Goal: Task Accomplishment & Management: Manage account settings

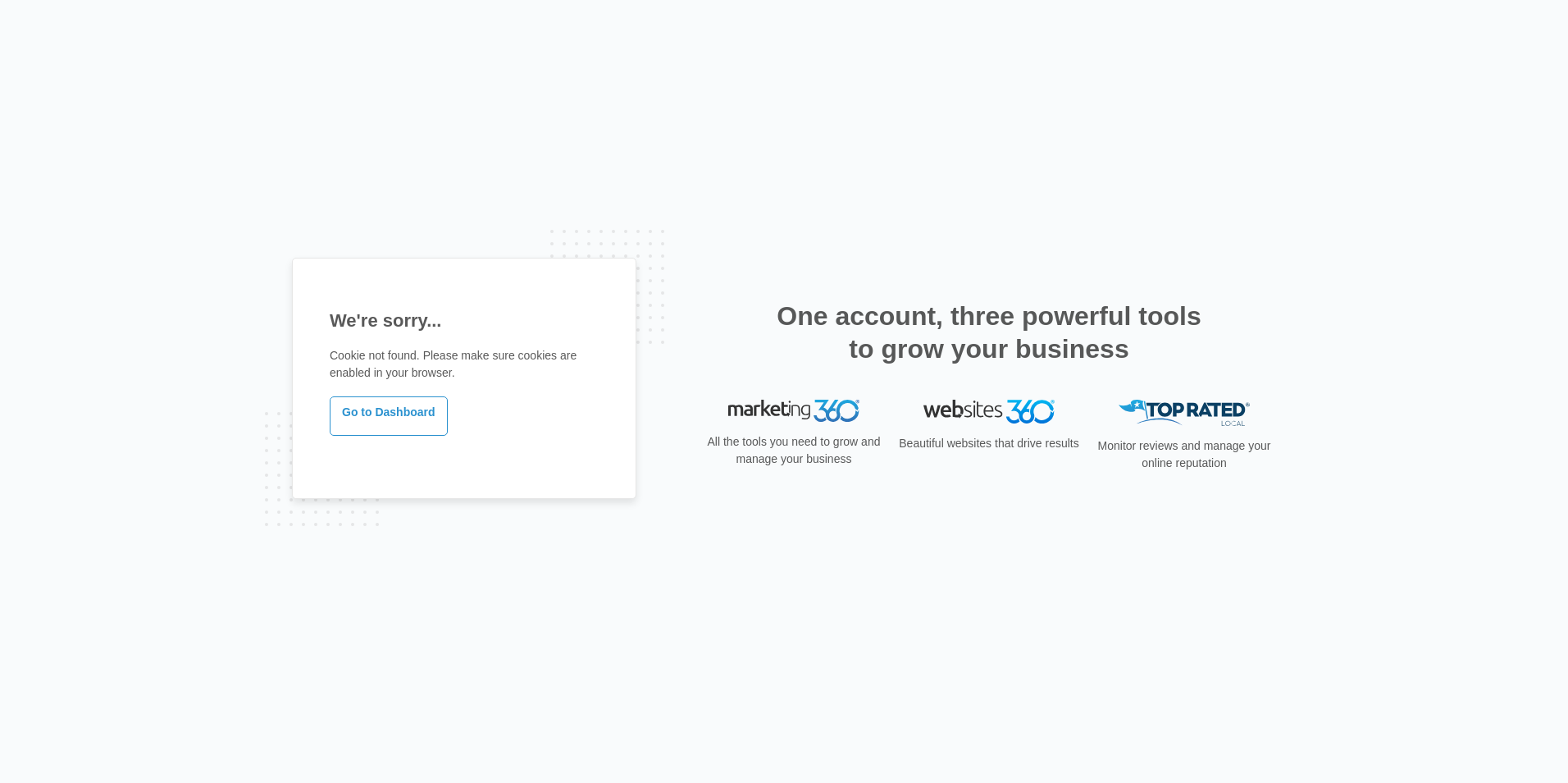
click at [404, 393] on p "Go to Dashboard" at bounding box center [463, 415] width 269 height 45
click at [401, 413] on link "Go to Dashboard" at bounding box center [388, 416] width 119 height 40
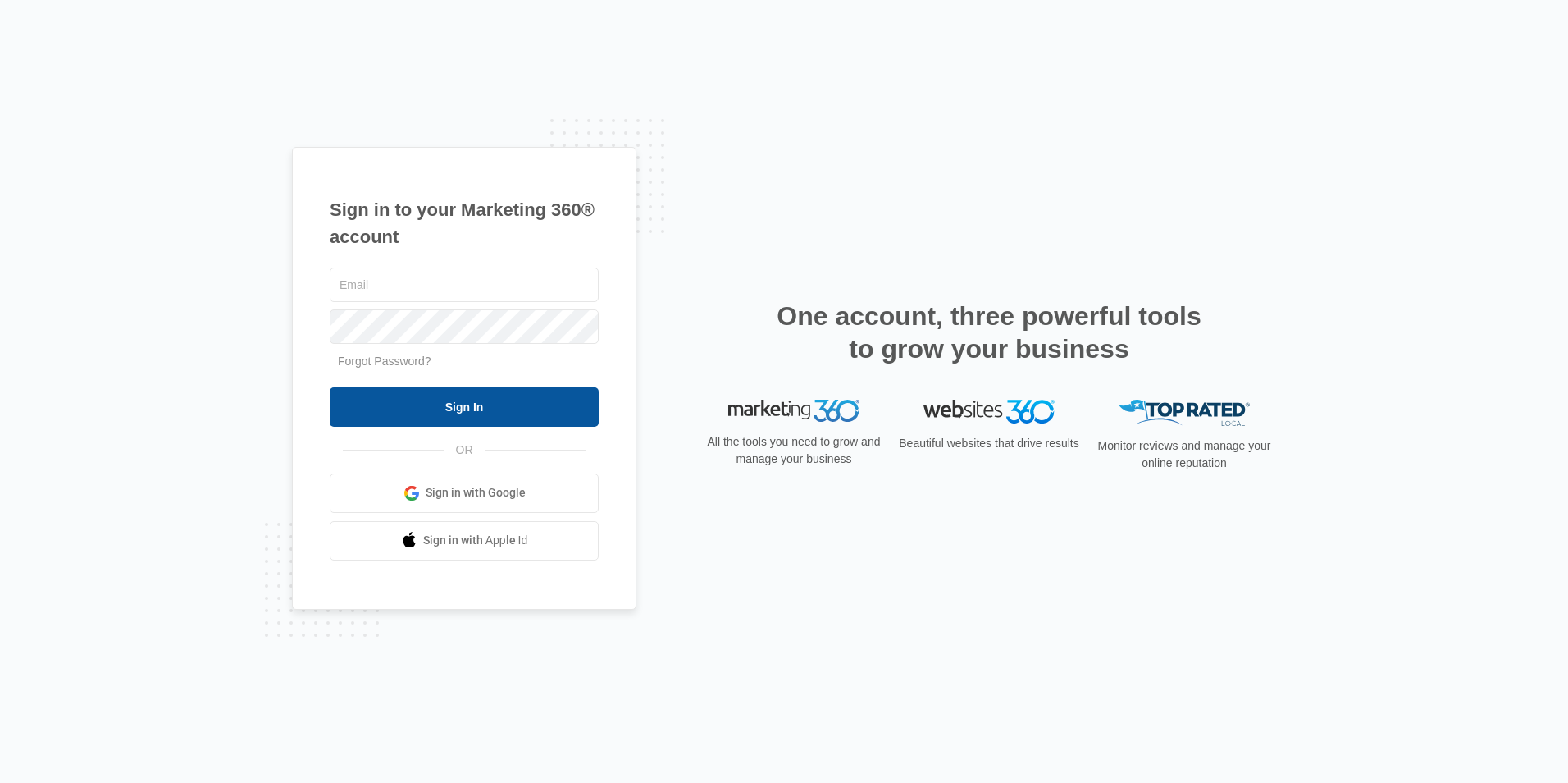
type input "[EMAIL_ADDRESS][DOMAIN_NAME]"
click at [436, 411] on input "Sign In" at bounding box center [463, 407] width 269 height 40
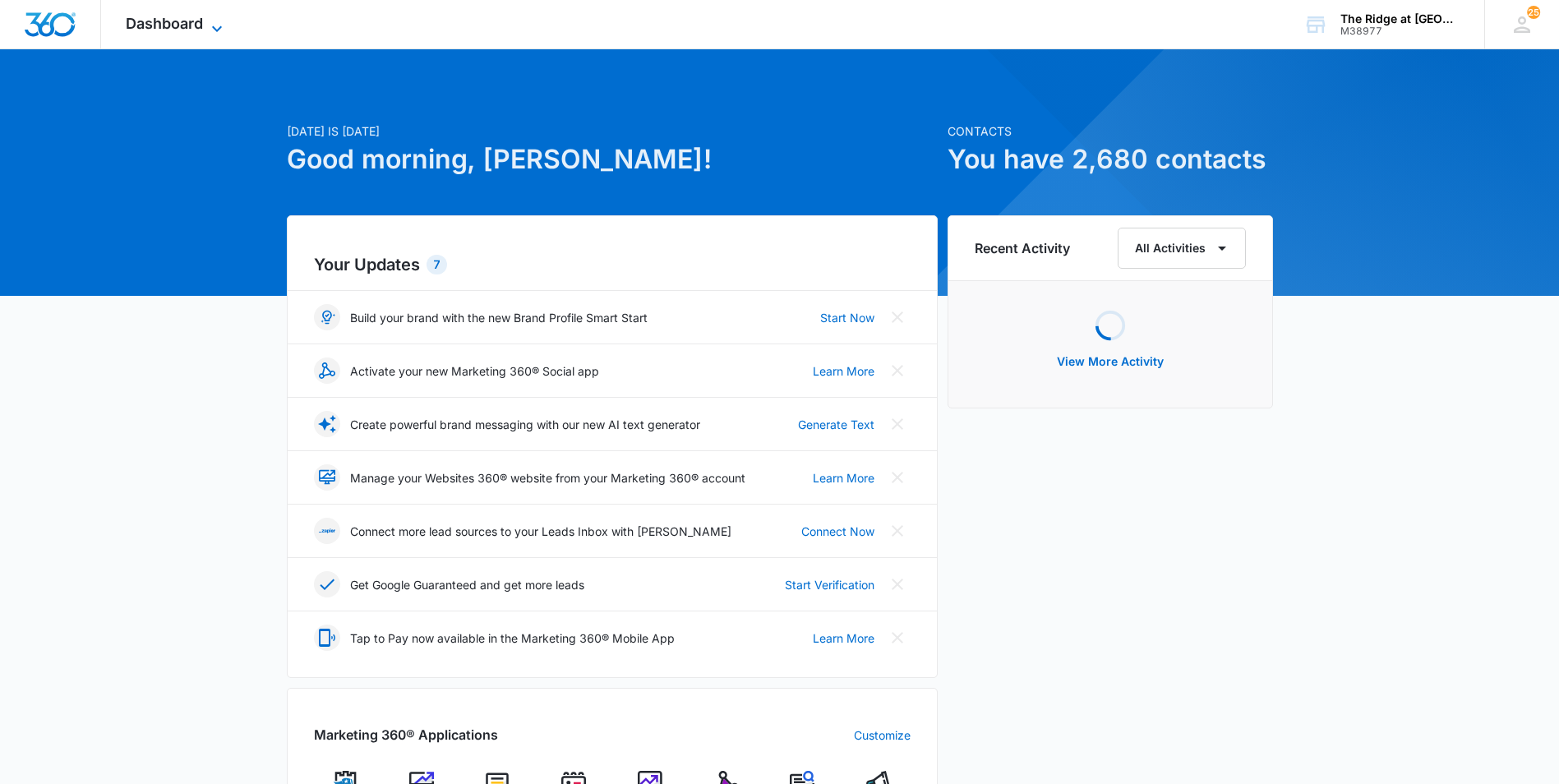
click at [223, 20] on icon at bounding box center [217, 29] width 20 height 20
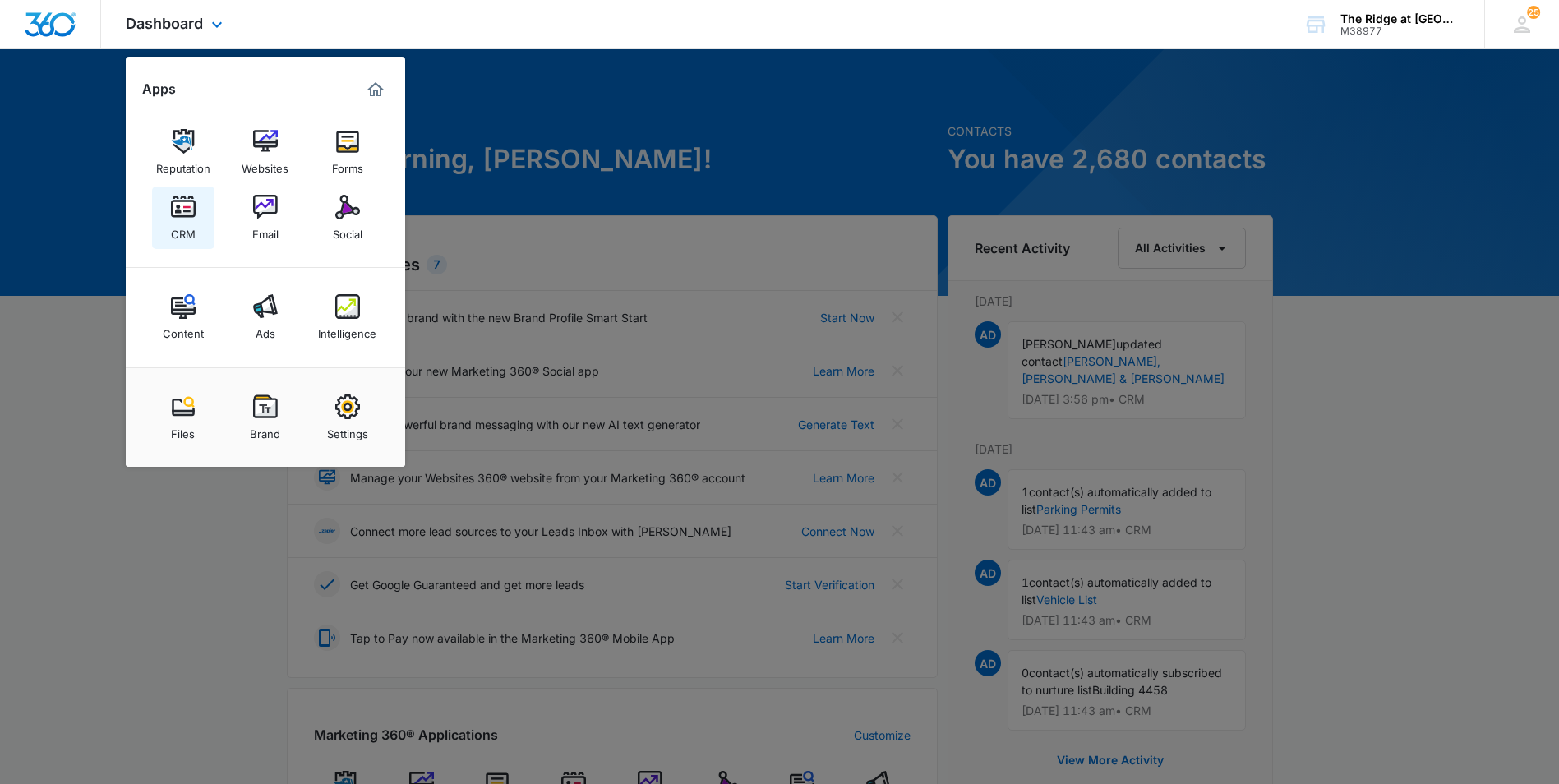
click at [189, 213] on img at bounding box center [183, 207] width 24 height 24
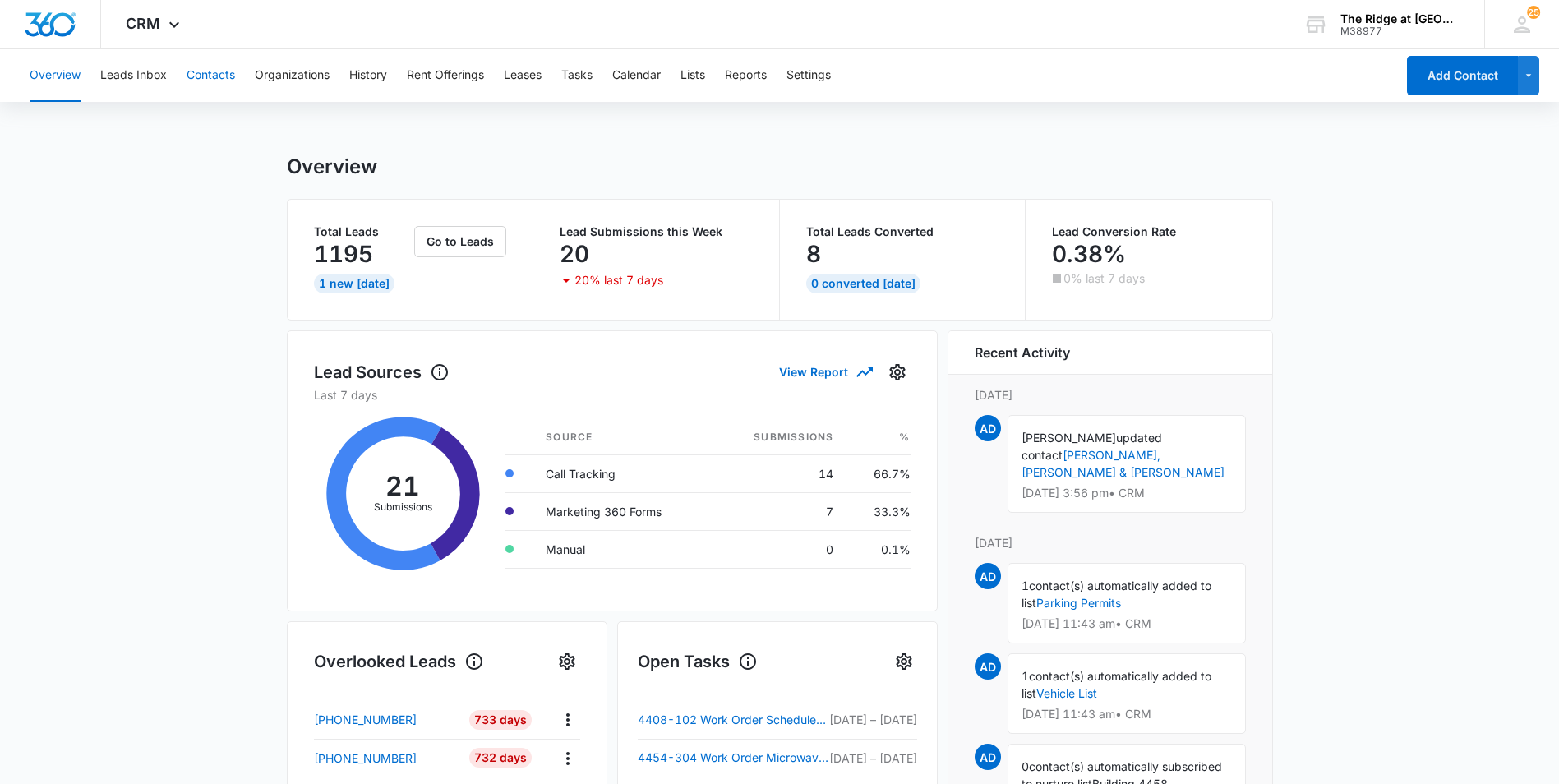
click at [226, 78] on button "Contacts" at bounding box center [210, 75] width 48 height 53
